Goal: Register for event/course

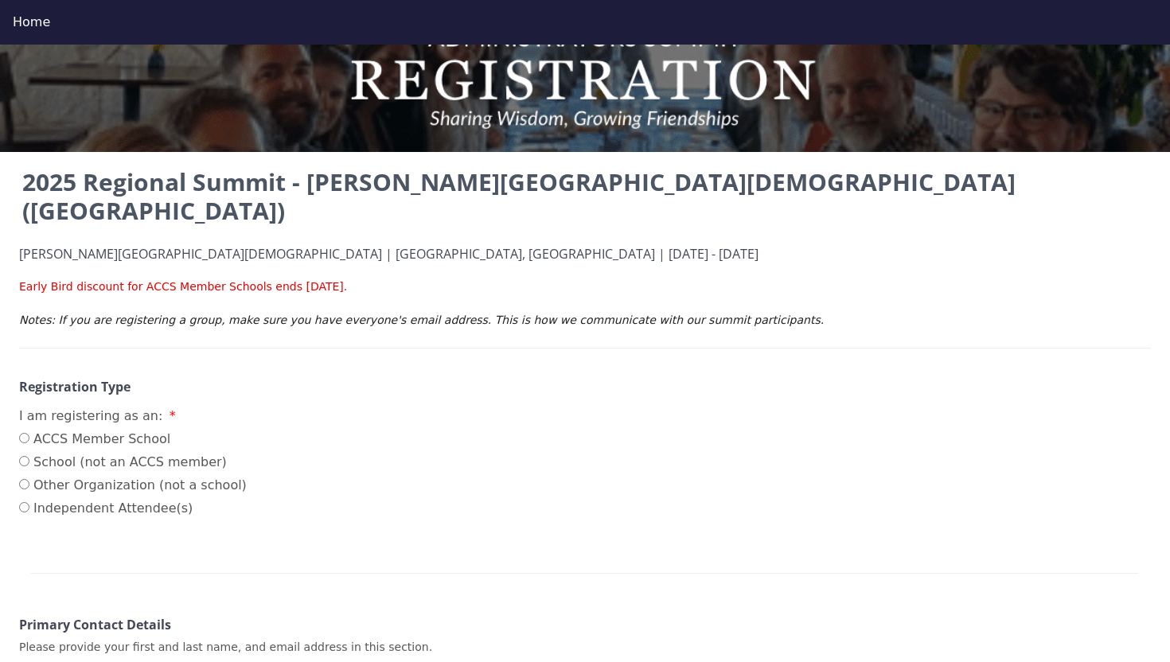
scroll to position [48, 0]
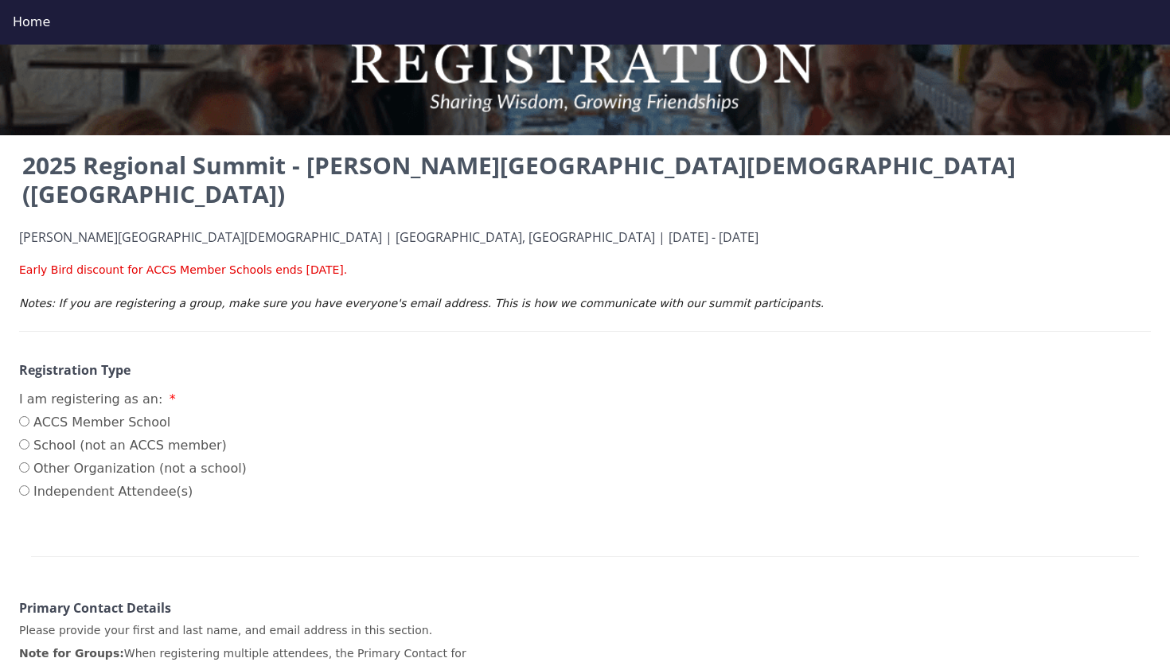
scroll to position [56, 0]
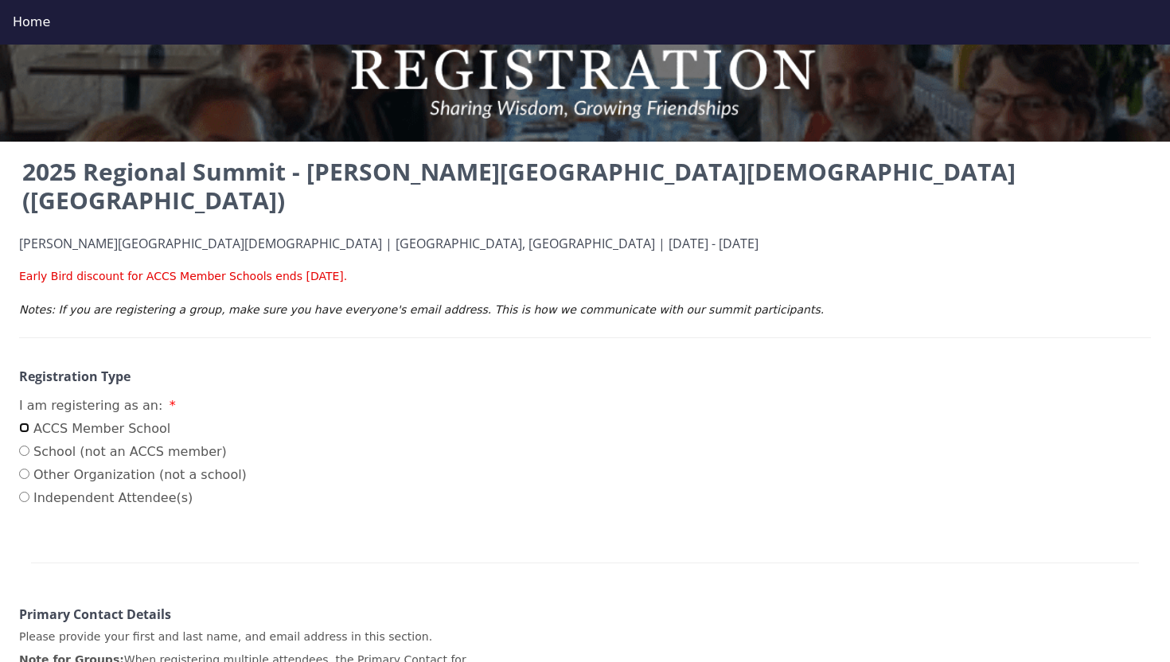
click at [23, 423] on input "ACCS Member School" at bounding box center [24, 428] width 10 height 10
radio input "true"
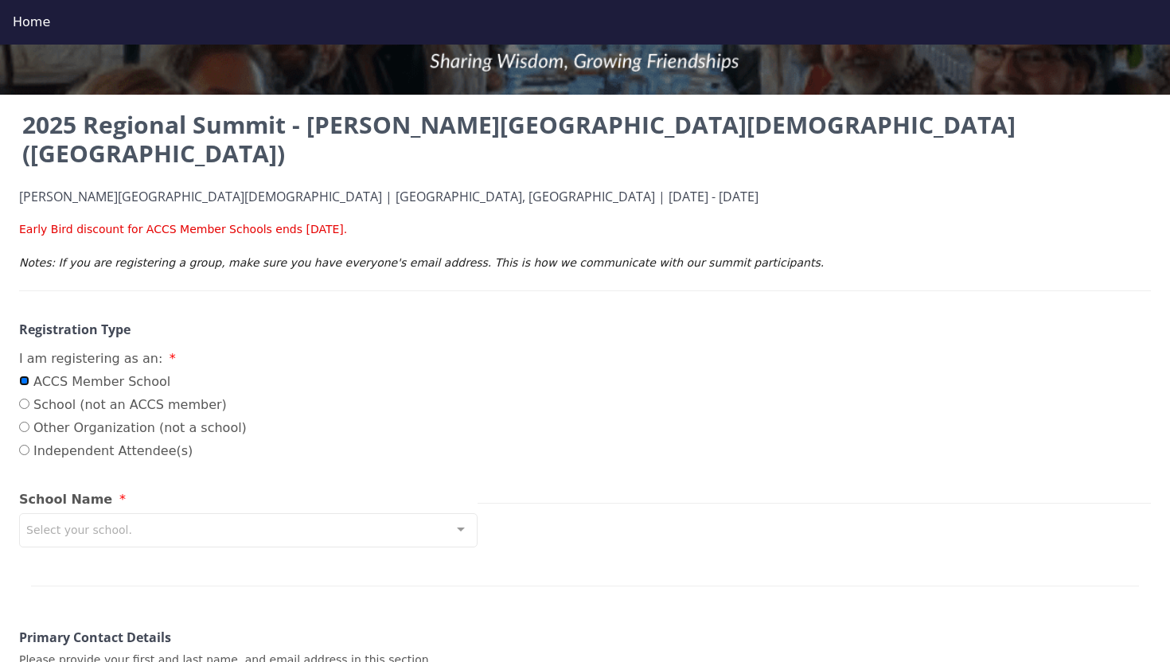
scroll to position [166, 0]
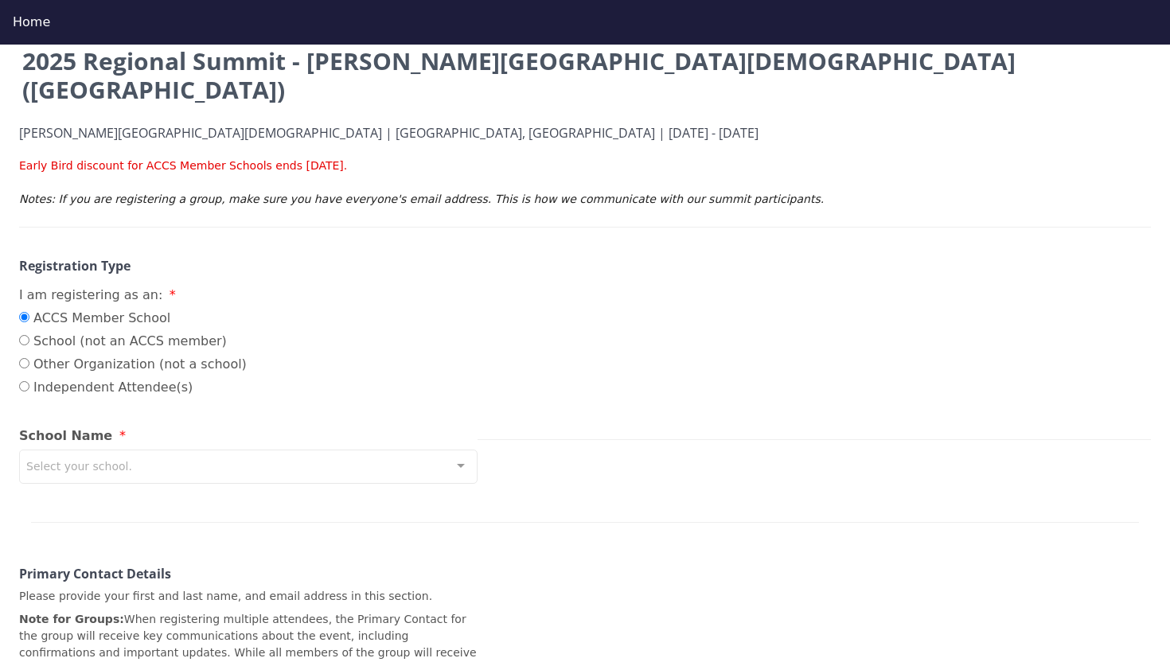
click at [162, 450] on div "Select your school." at bounding box center [248, 467] width 458 height 34
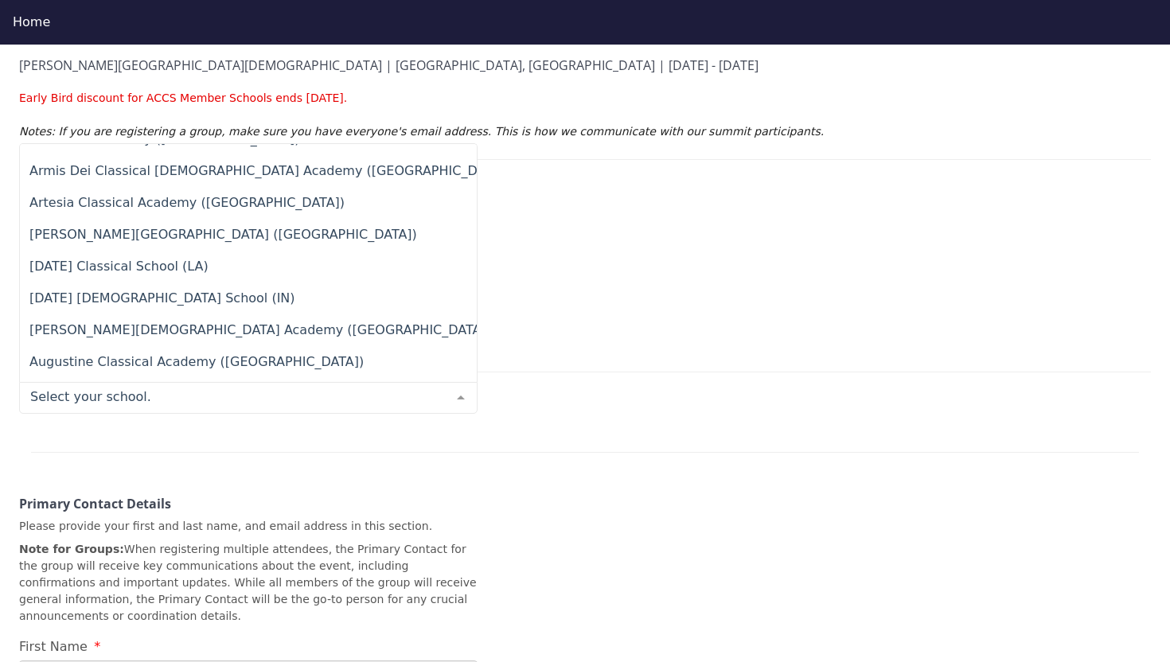
scroll to position [817, 0]
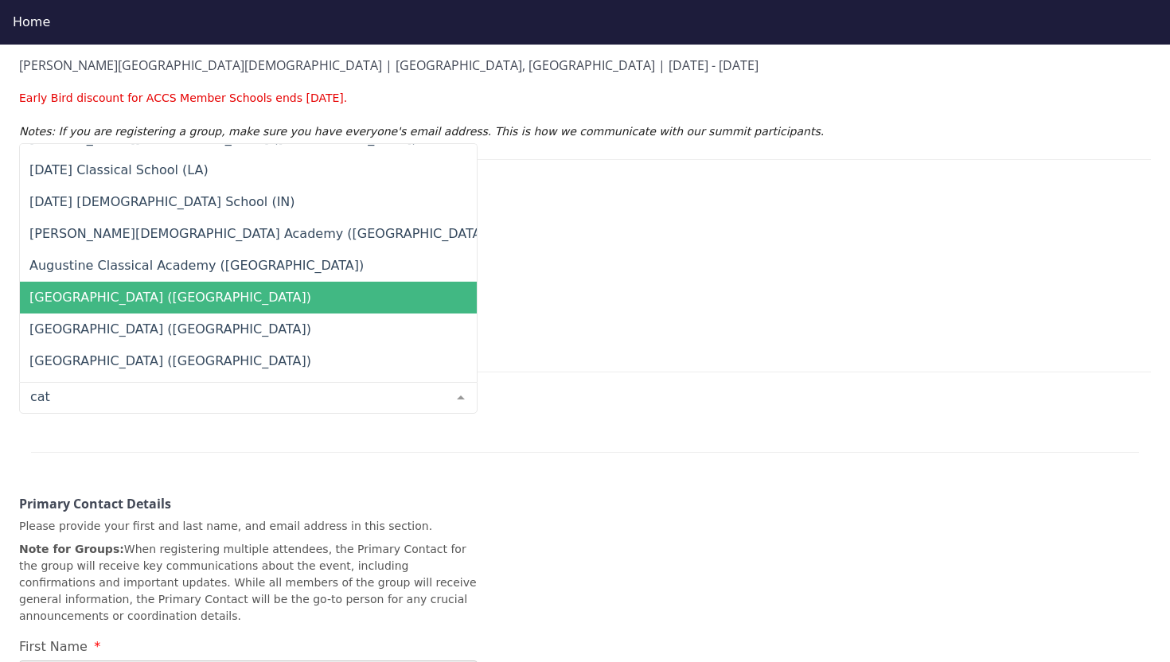
type input "cath"
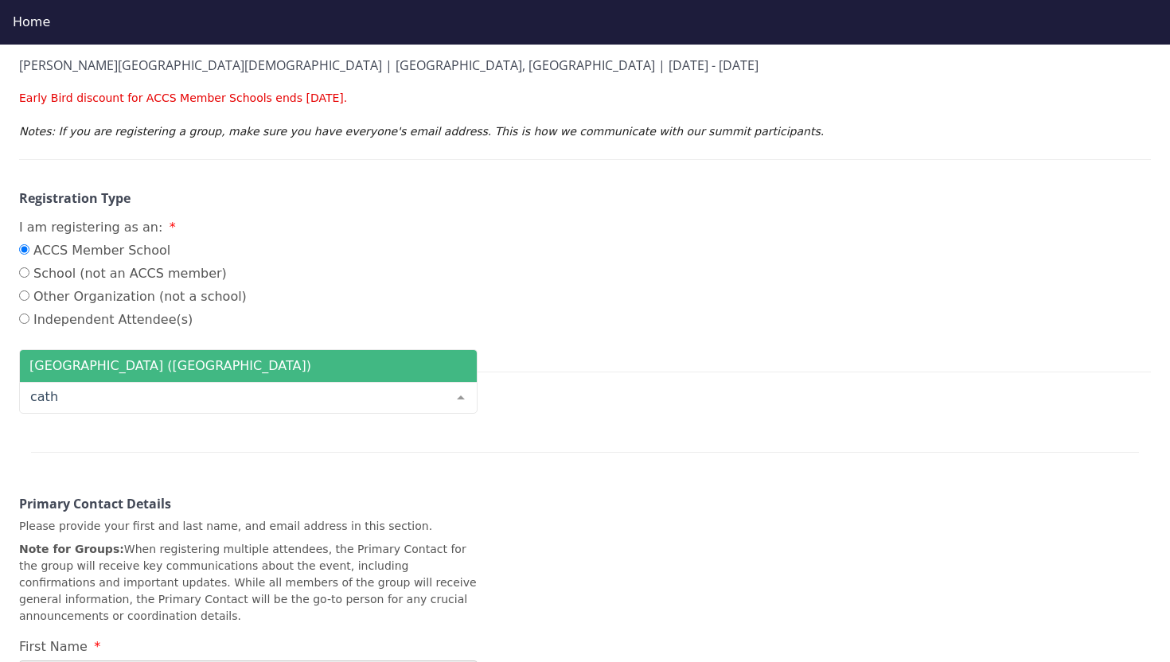
click at [74, 358] on span "Cathedral Oak Academy (NC)" at bounding box center [170, 365] width 282 height 15
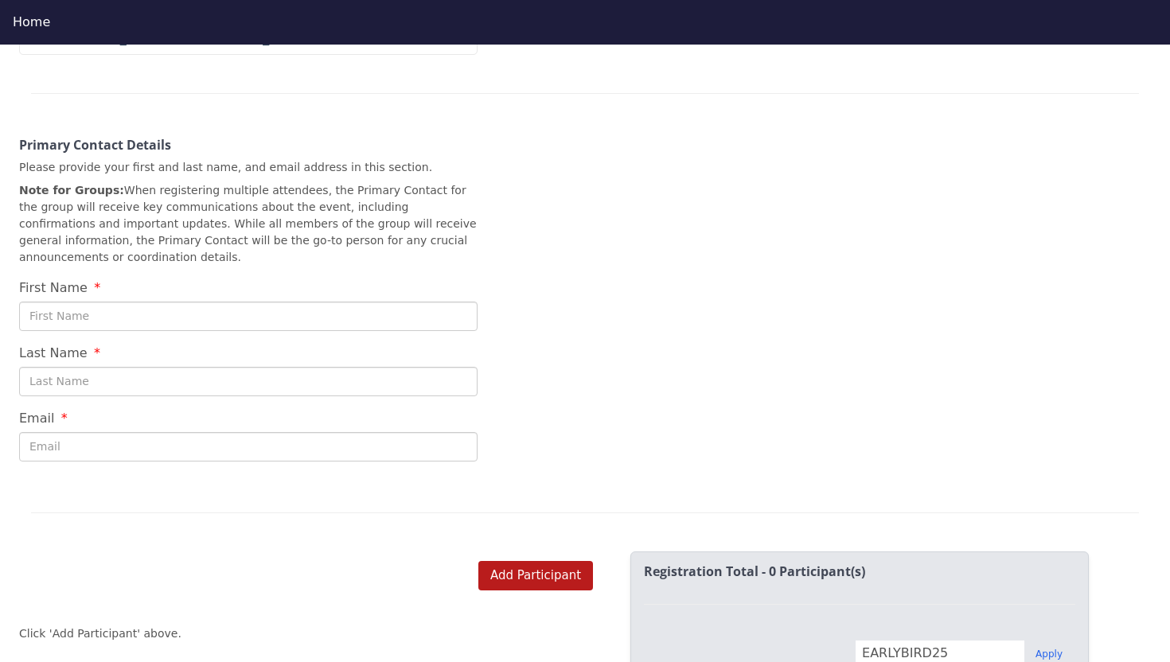
scroll to position [597, 0]
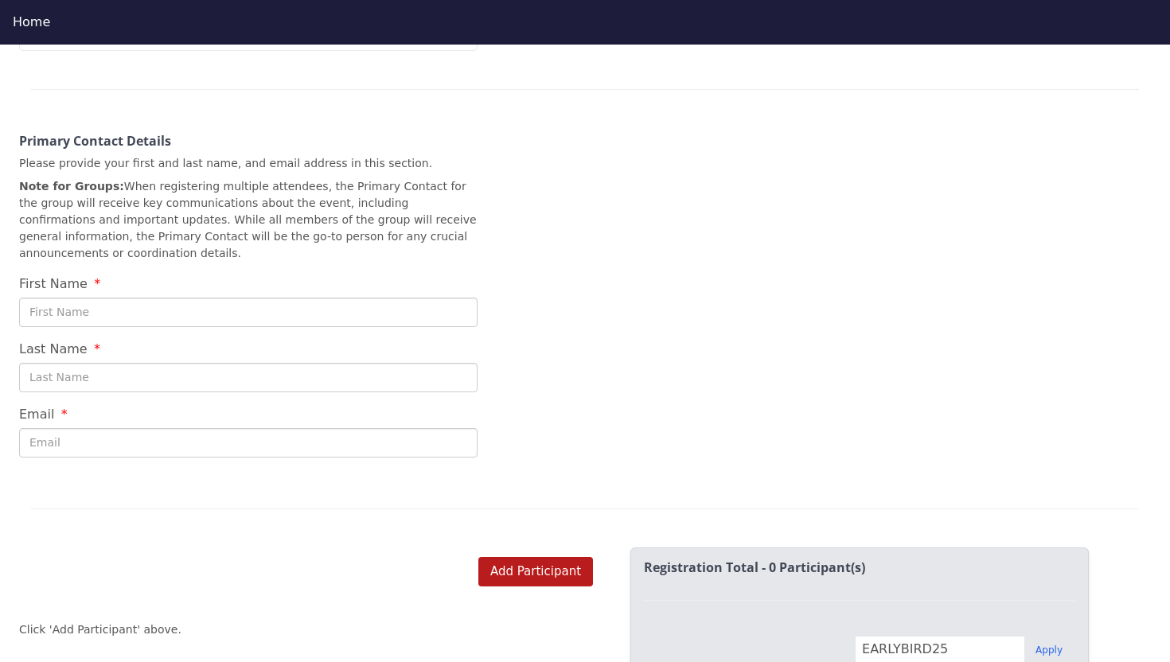
click at [199, 298] on input "First Name" at bounding box center [248, 312] width 458 height 29
type input "Misty"
type input "Russ"
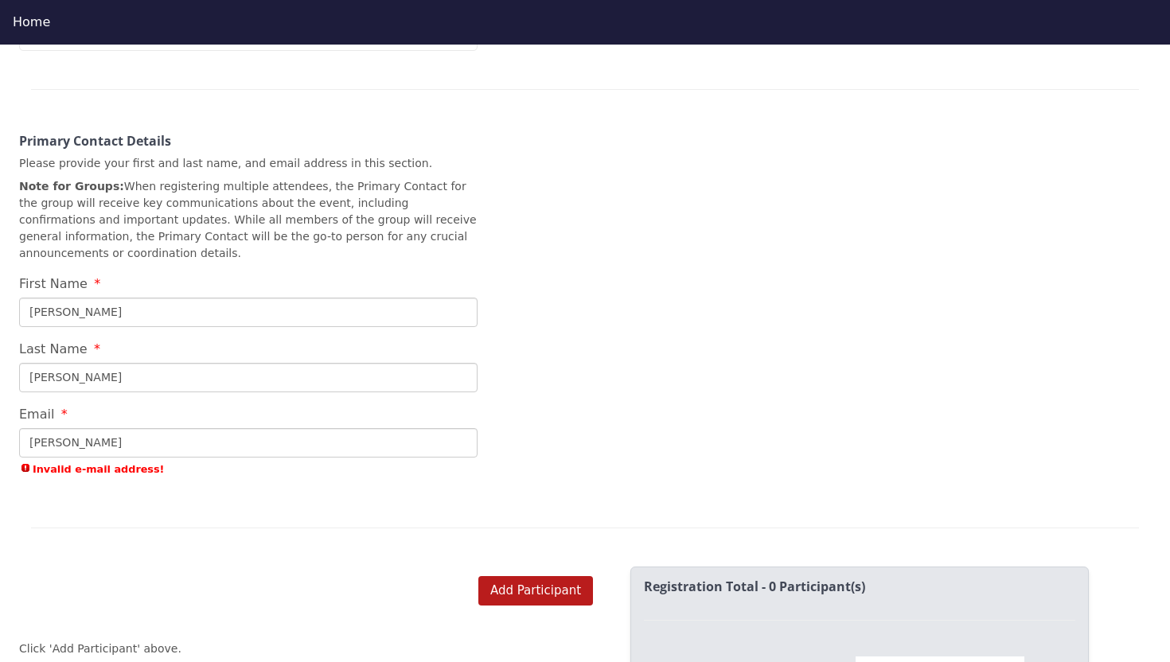
type input "misty@cathedraloakacademy.com"
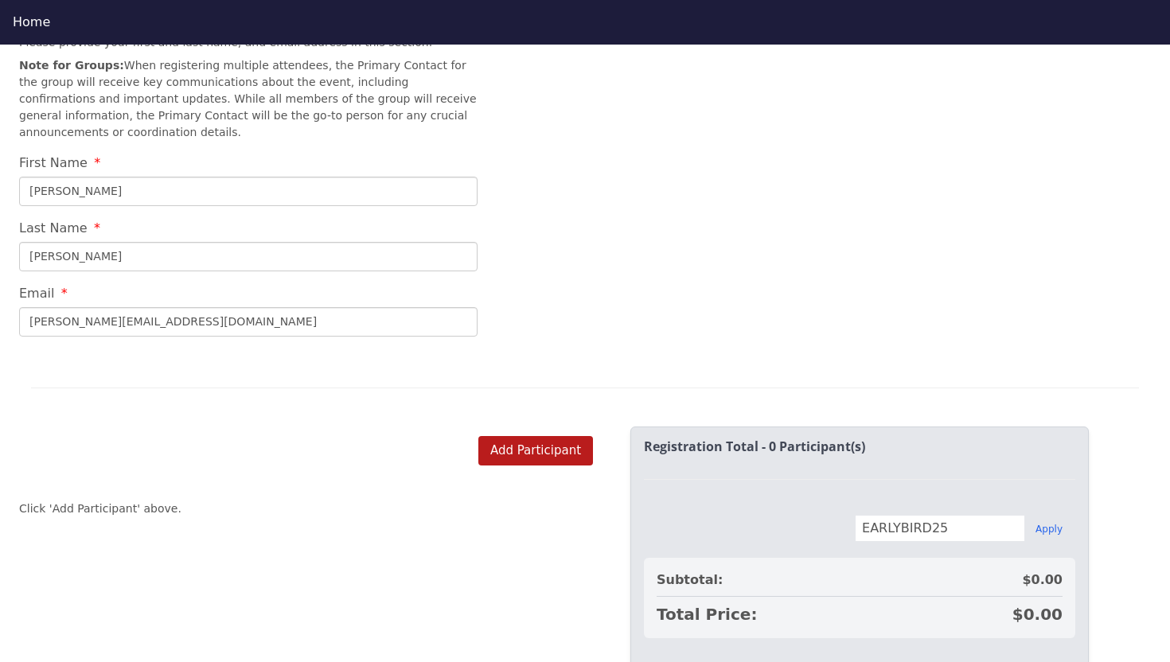
scroll to position [738, 0]
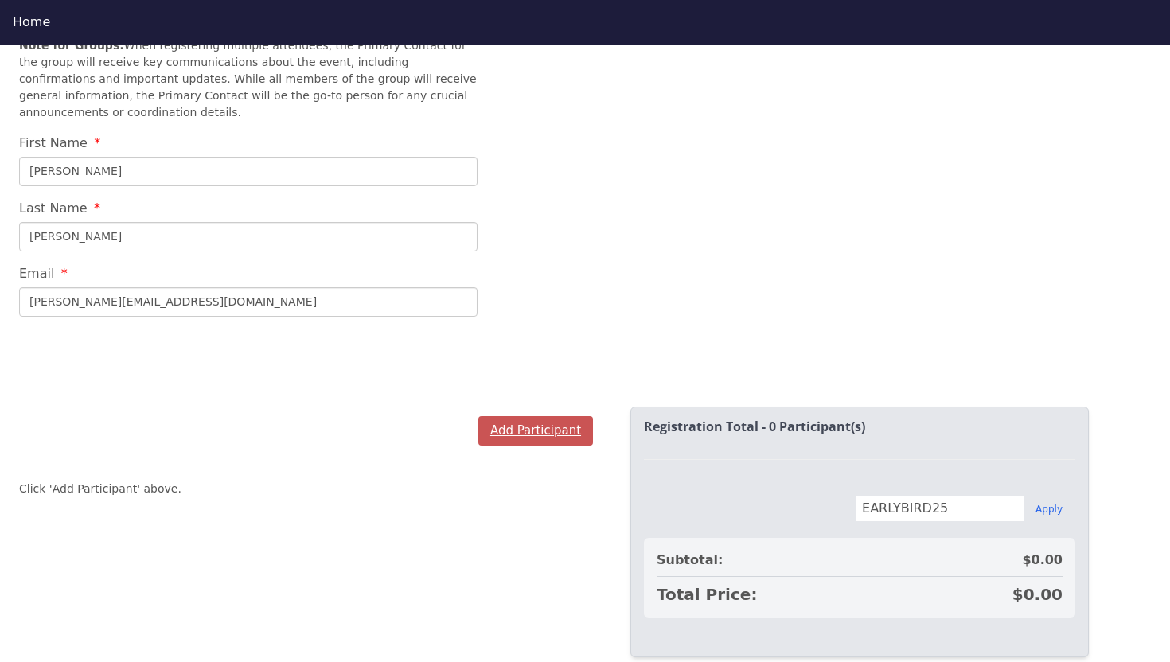
click at [563, 416] on button "Add Participant" at bounding box center [535, 430] width 115 height 29
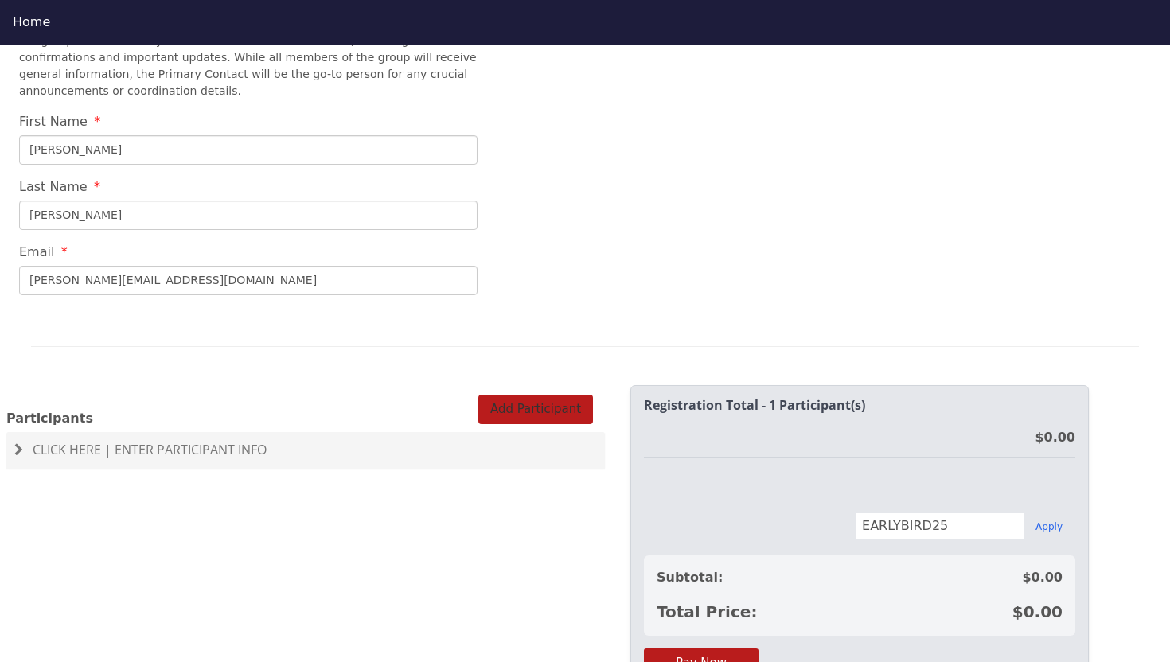
scroll to position [823, 0]
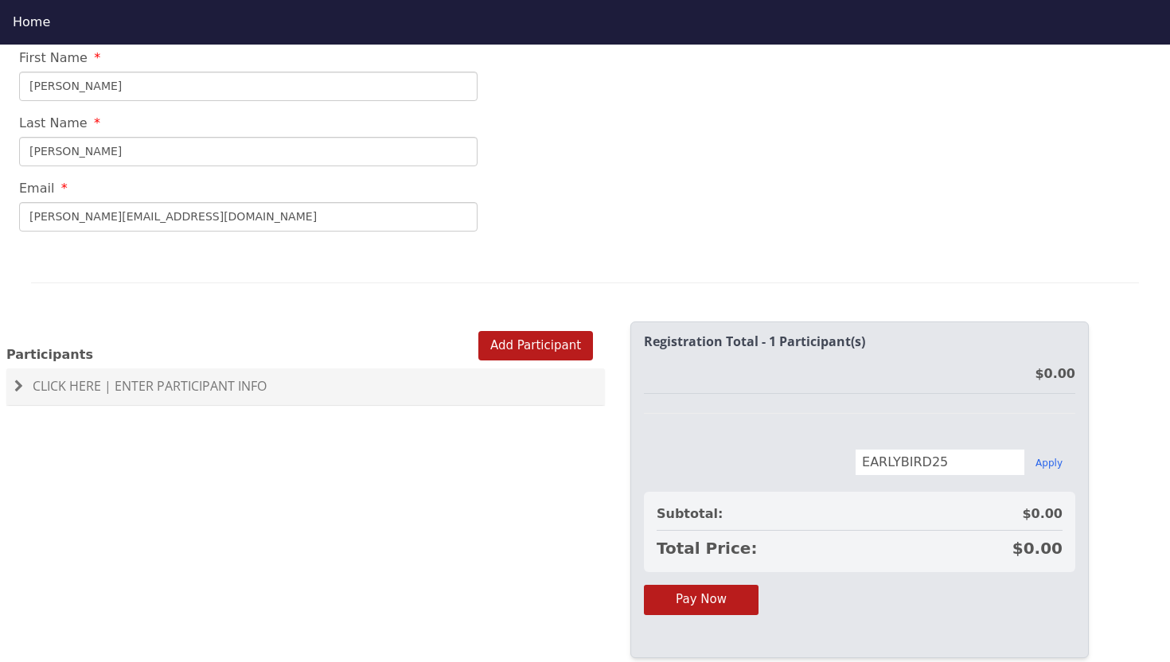
click at [243, 377] on span "Click Here | Enter Participant Info" at bounding box center [150, 386] width 234 height 18
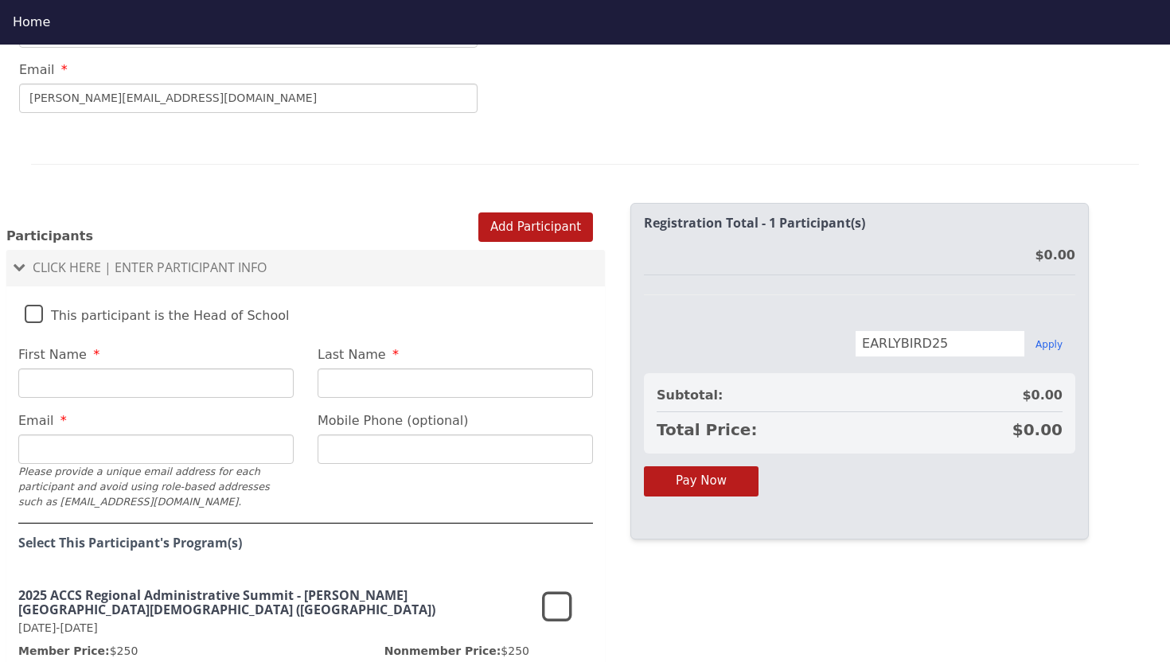
scroll to position [947, 0]
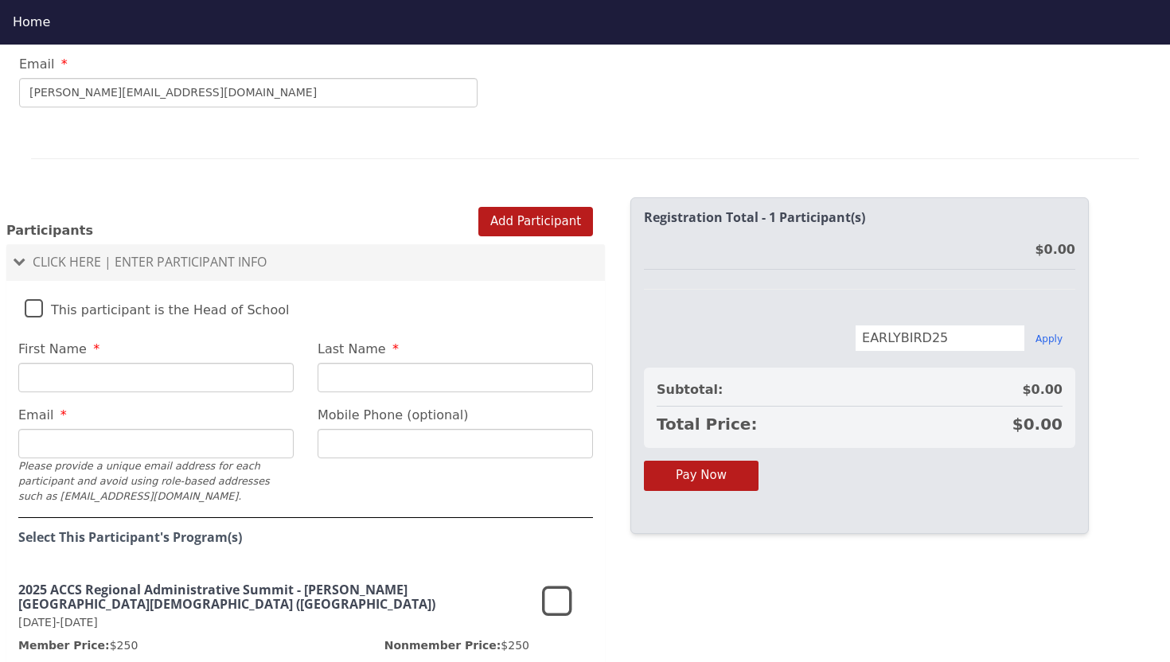
click at [224, 363] on input "First Name" at bounding box center [155, 377] width 275 height 29
type input "m"
type input "Mistyu"
type input "Russ"
click at [127, 363] on input "Mistyu" at bounding box center [155, 377] width 275 height 29
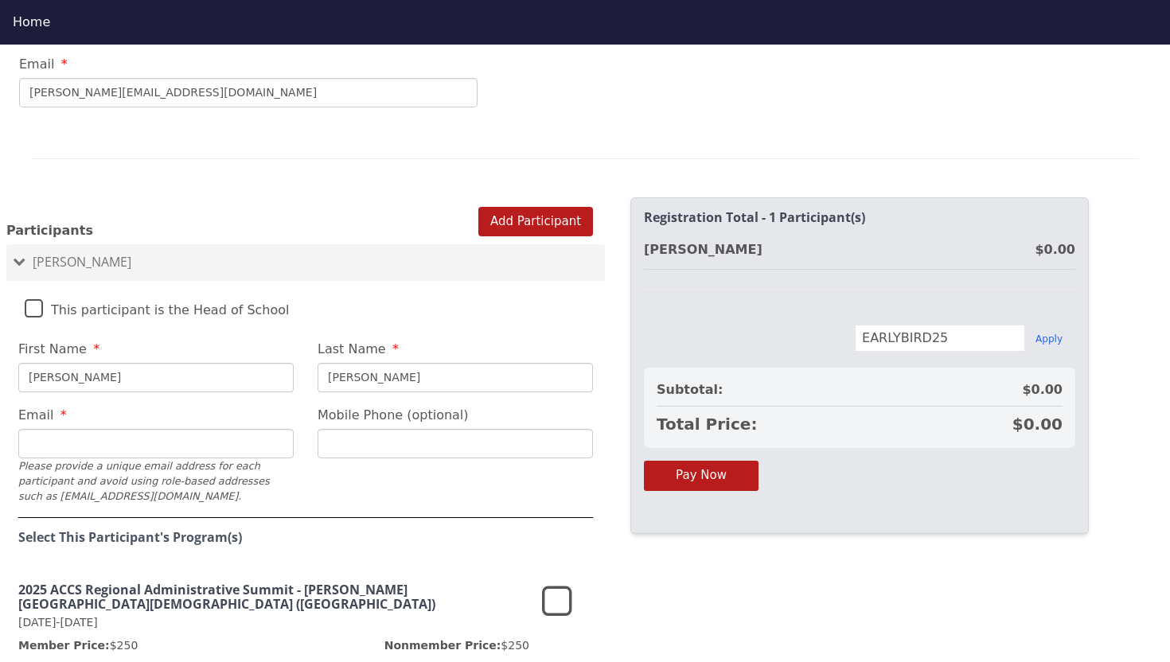
type input "Misty"
click at [103, 429] on input "Email" at bounding box center [155, 443] width 275 height 29
type input "misty@cathedraloakacademy.com"
click at [387, 429] on input "Mobile Phone (optional)" at bounding box center [455, 443] width 275 height 29
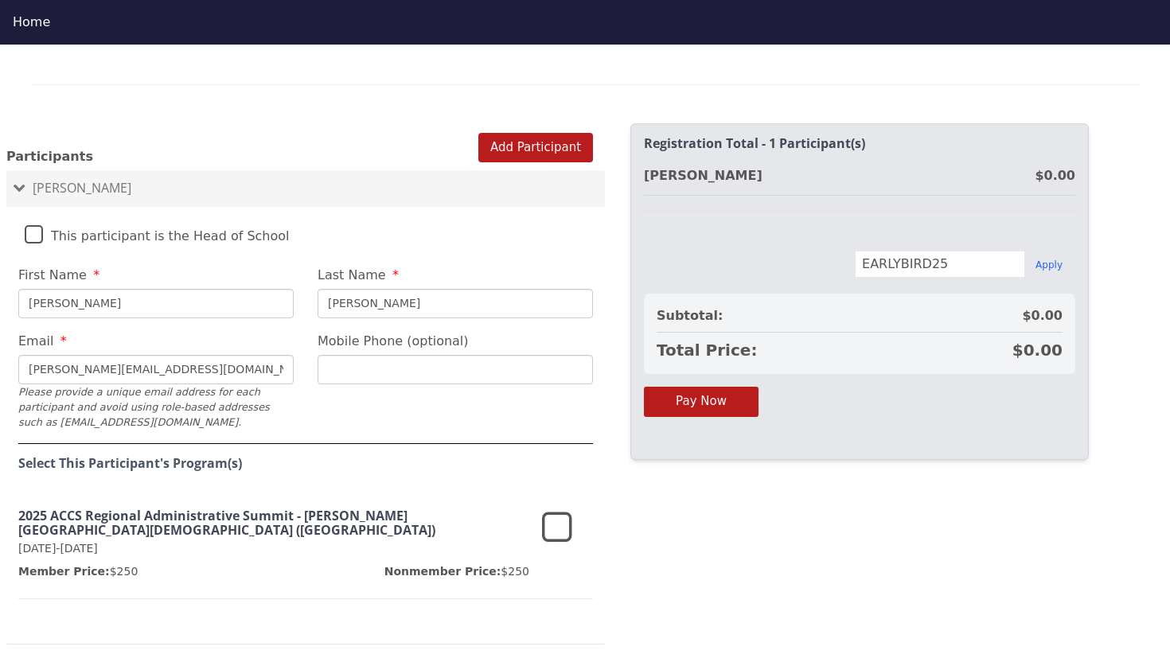
scroll to position [1023, 0]
click at [566, 508] on icon at bounding box center [557, 527] width 30 height 38
